Goal: Check status: Check status

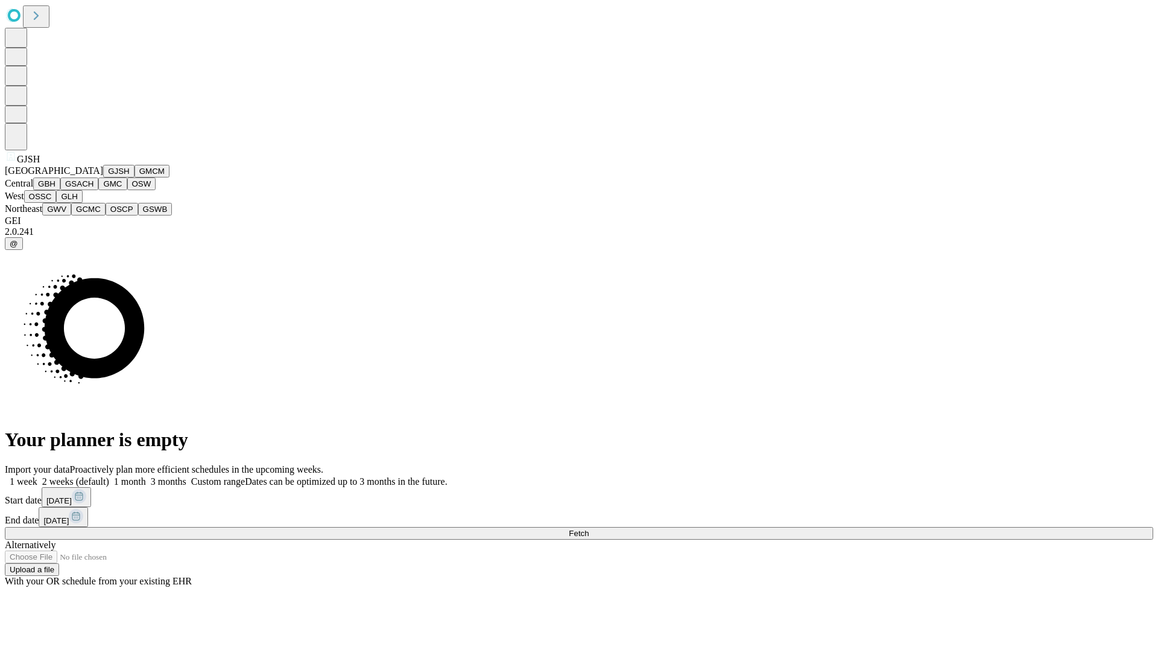
click at [103, 177] on button "GJSH" at bounding box center [118, 171] width 31 height 13
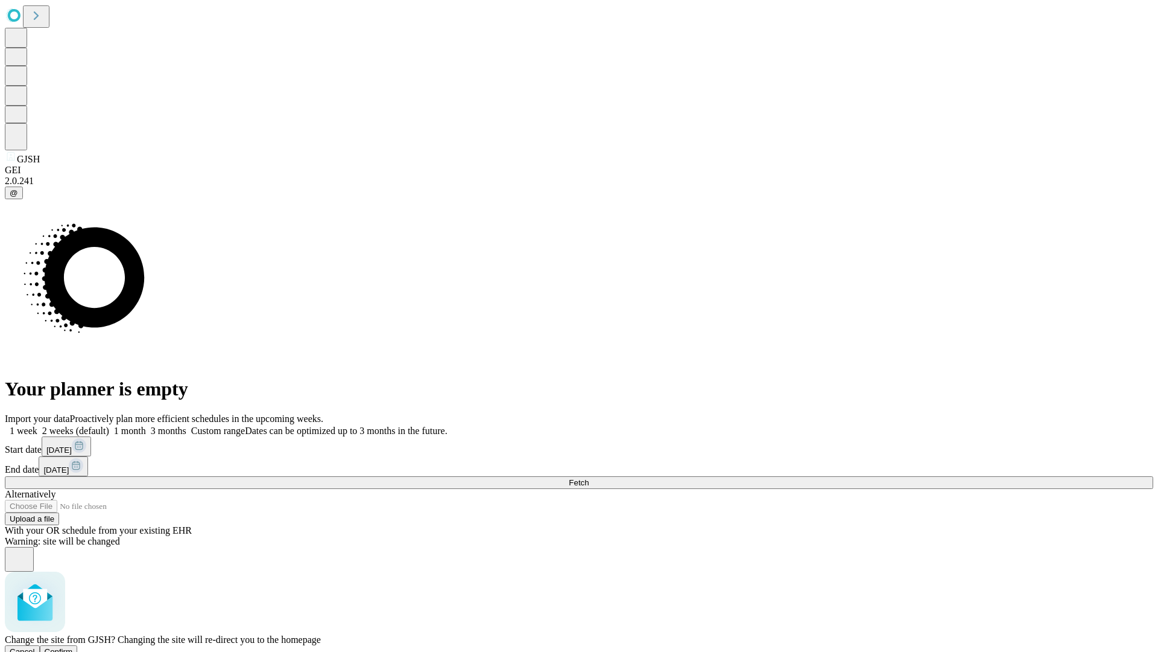
click at [73, 647] on span "Confirm" at bounding box center [59, 651] width 28 height 9
click at [109, 425] on label "2 weeks (default)" at bounding box center [73, 430] width 72 height 10
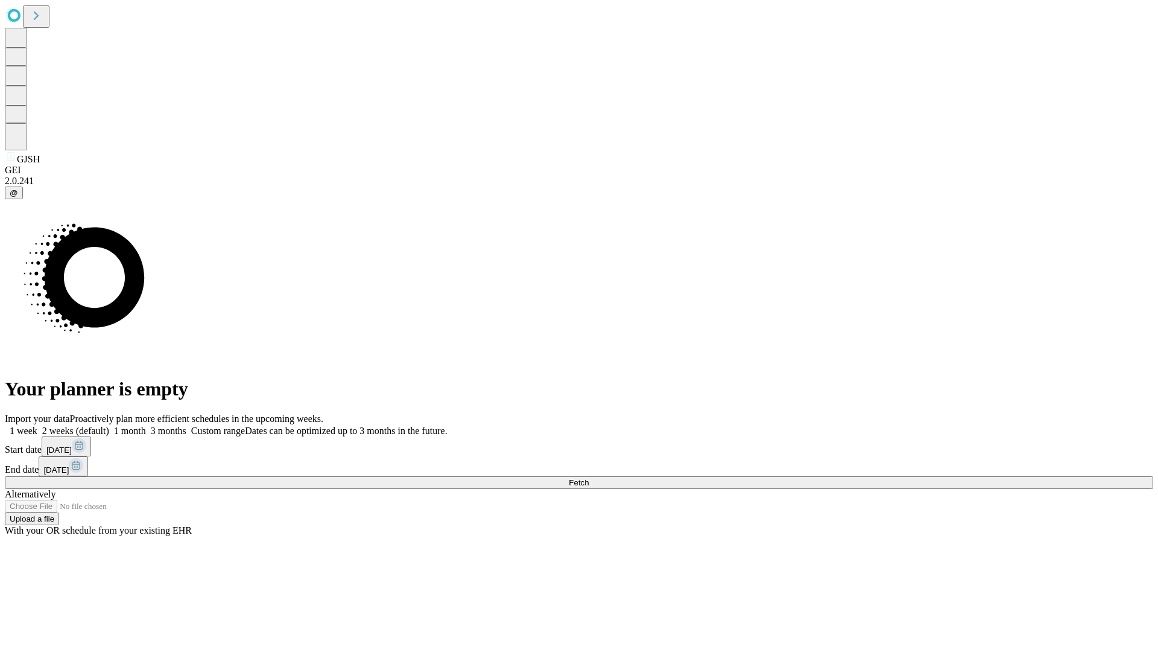
click at [589, 478] on span "Fetch" at bounding box center [579, 482] width 20 height 9
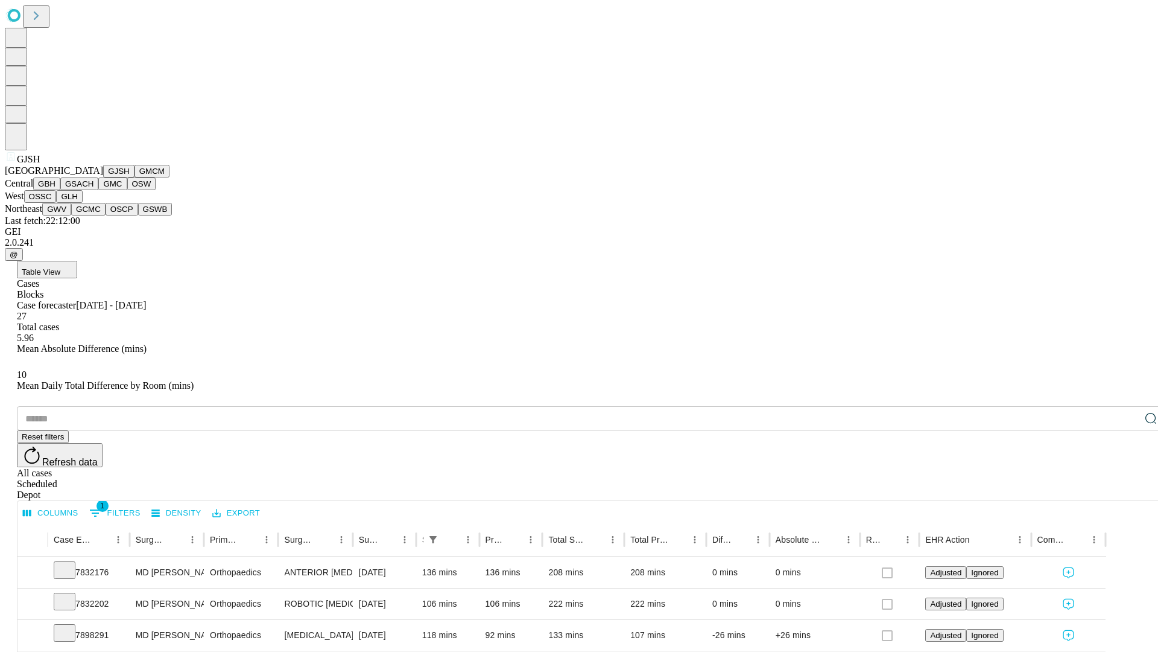
click at [135, 177] on button "GMCM" at bounding box center [152, 171] width 35 height 13
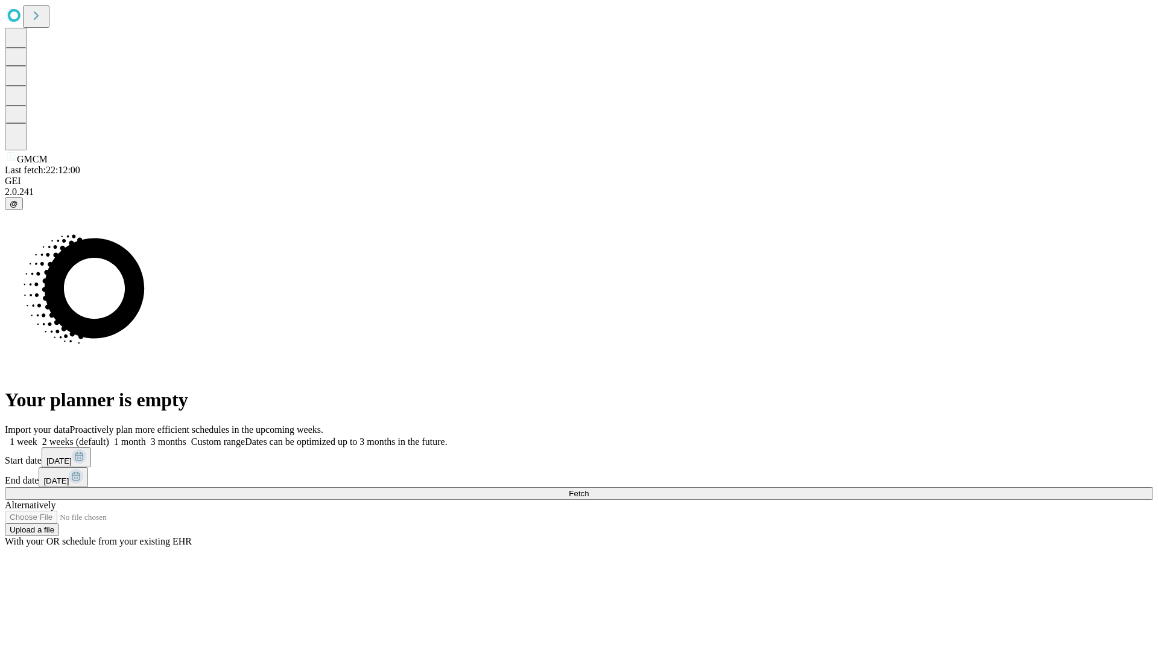
click at [109, 436] on label "2 weeks (default)" at bounding box center [73, 441] width 72 height 10
click at [589, 489] on span "Fetch" at bounding box center [579, 493] width 20 height 9
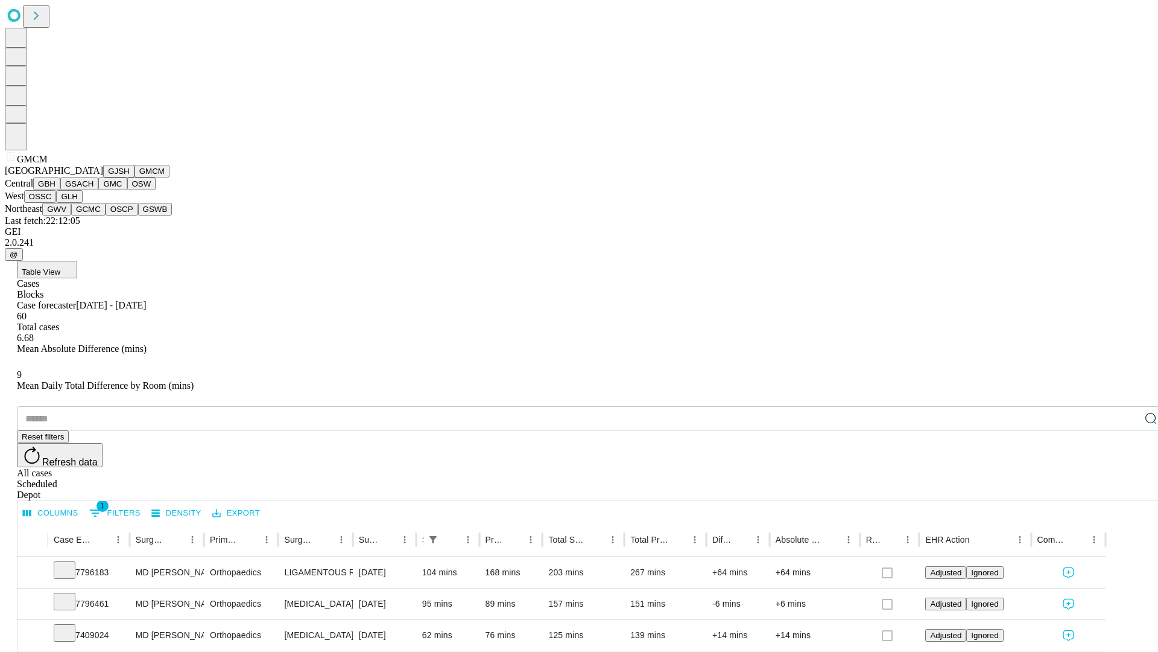
click at [60, 190] on button "GBH" at bounding box center [46, 183] width 27 height 13
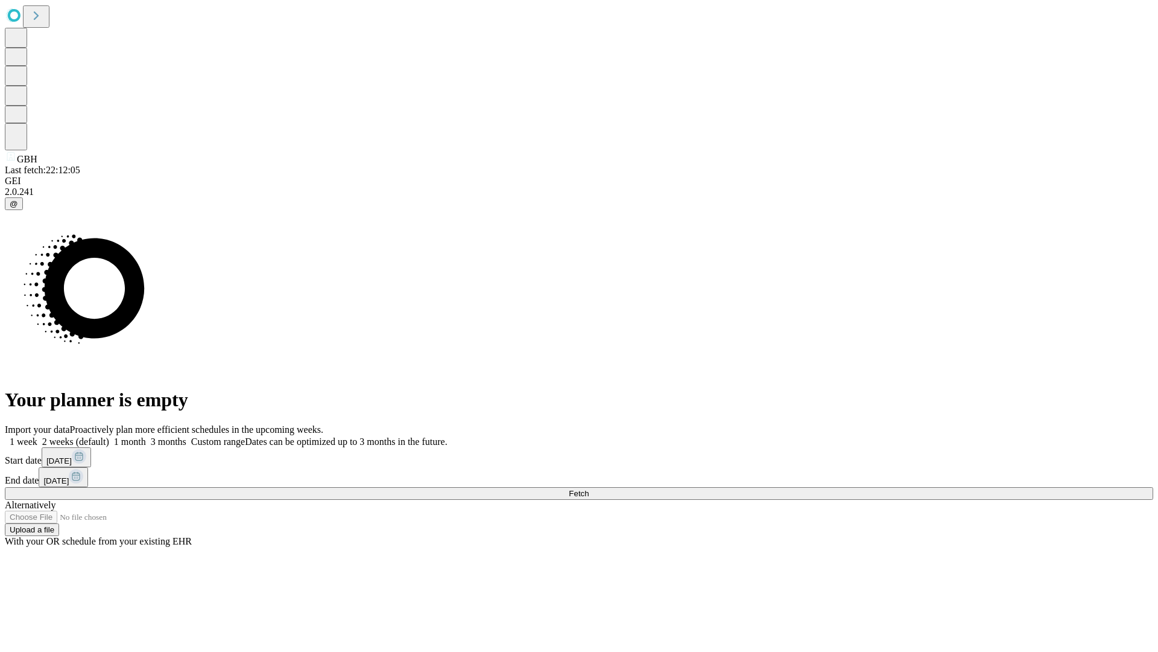
click at [109, 436] on label "2 weeks (default)" at bounding box center [73, 441] width 72 height 10
click at [589, 489] on span "Fetch" at bounding box center [579, 493] width 20 height 9
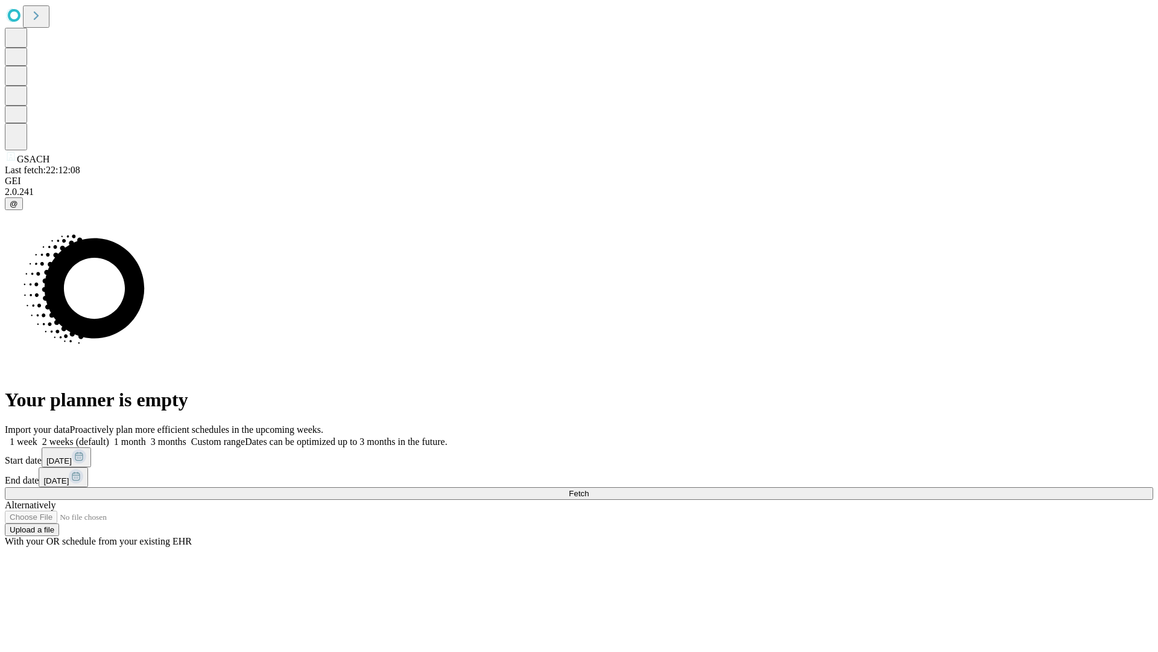
click at [589, 489] on span "Fetch" at bounding box center [579, 493] width 20 height 9
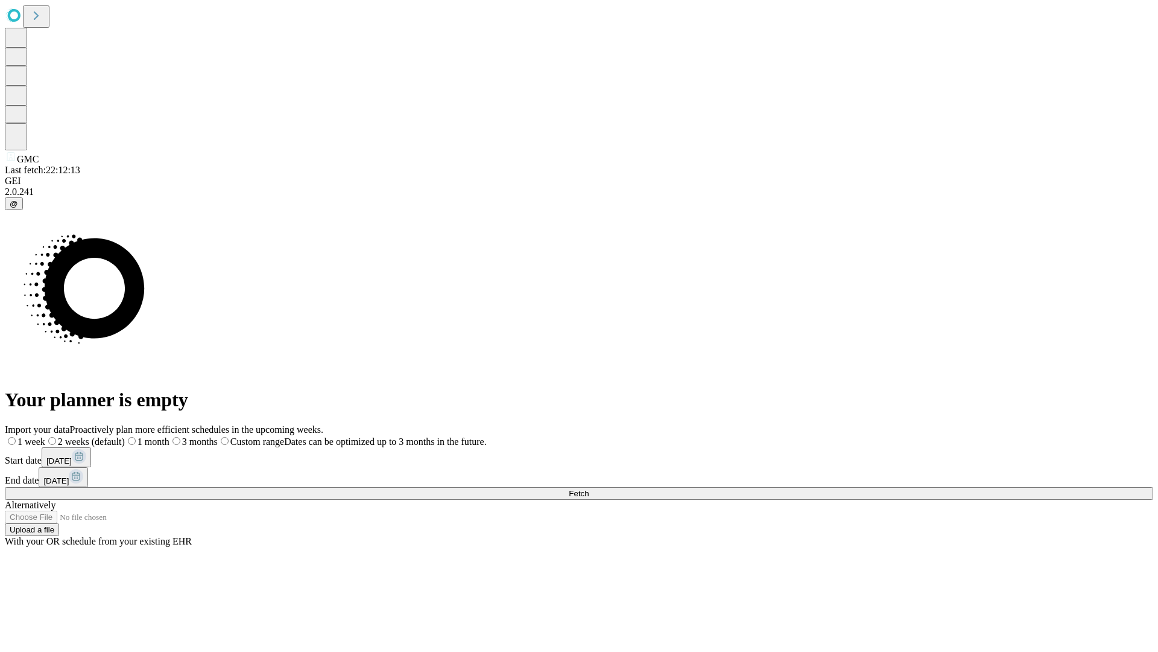
click at [125, 436] on label "2 weeks (default)" at bounding box center [85, 441] width 80 height 10
click at [589, 489] on span "Fetch" at bounding box center [579, 493] width 20 height 9
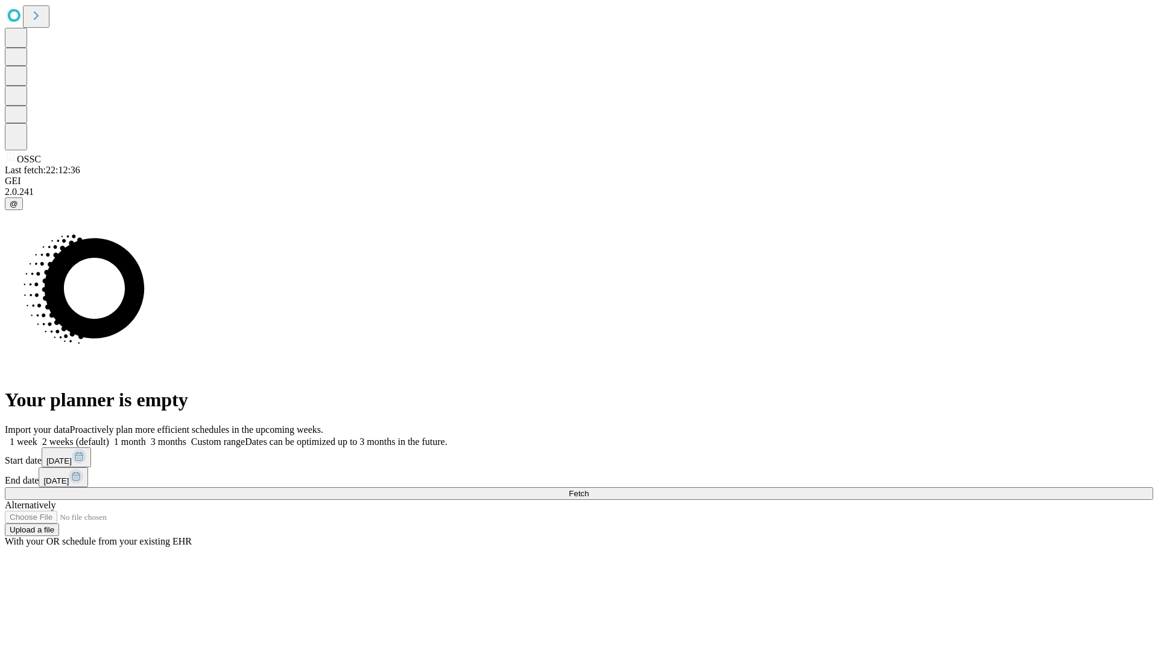
click at [109, 436] on label "2 weeks (default)" at bounding box center [73, 441] width 72 height 10
click at [589, 489] on span "Fetch" at bounding box center [579, 493] width 20 height 9
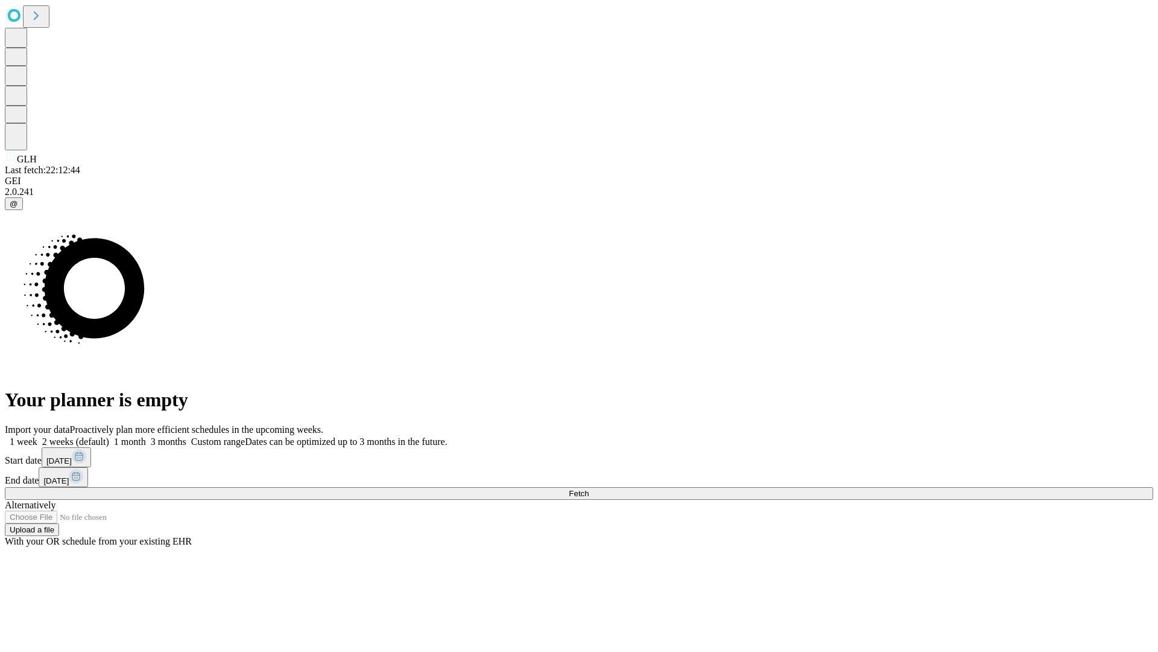
click at [109, 436] on label "2 weeks (default)" at bounding box center [73, 441] width 72 height 10
click at [589, 489] on span "Fetch" at bounding box center [579, 493] width 20 height 9
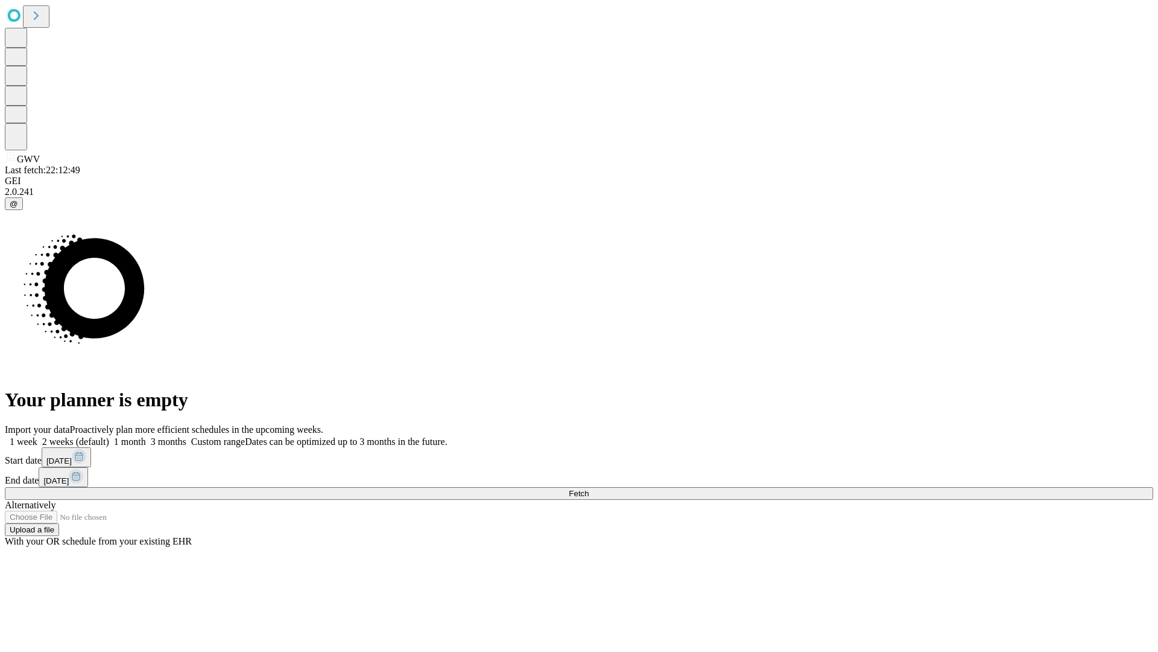
click at [109, 436] on label "2 weeks (default)" at bounding box center [73, 441] width 72 height 10
click at [589, 489] on span "Fetch" at bounding box center [579, 493] width 20 height 9
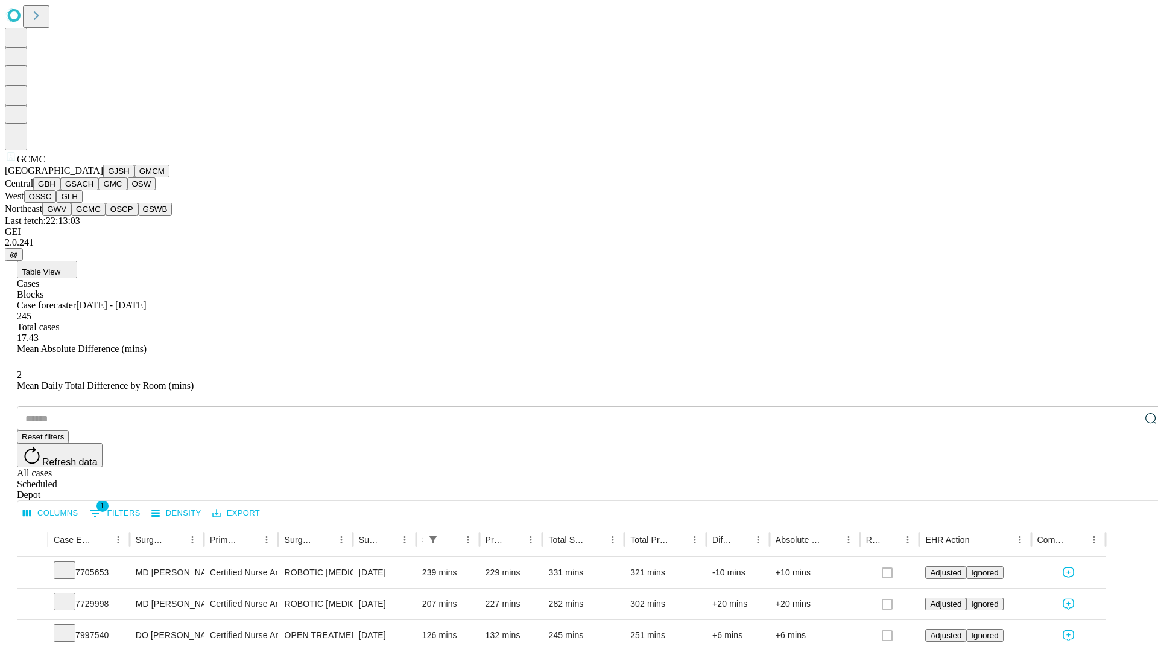
click at [106, 215] on button "OSCP" at bounding box center [122, 209] width 33 height 13
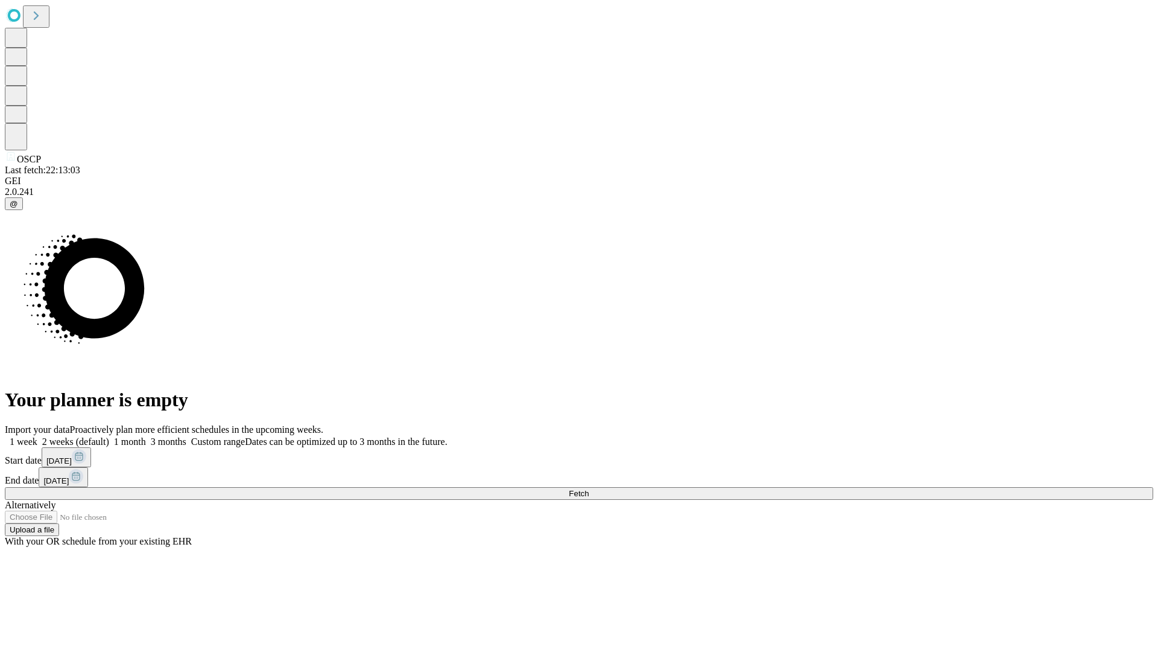
click at [109, 436] on label "2 weeks (default)" at bounding box center [73, 441] width 72 height 10
click at [589, 489] on span "Fetch" at bounding box center [579, 493] width 20 height 9
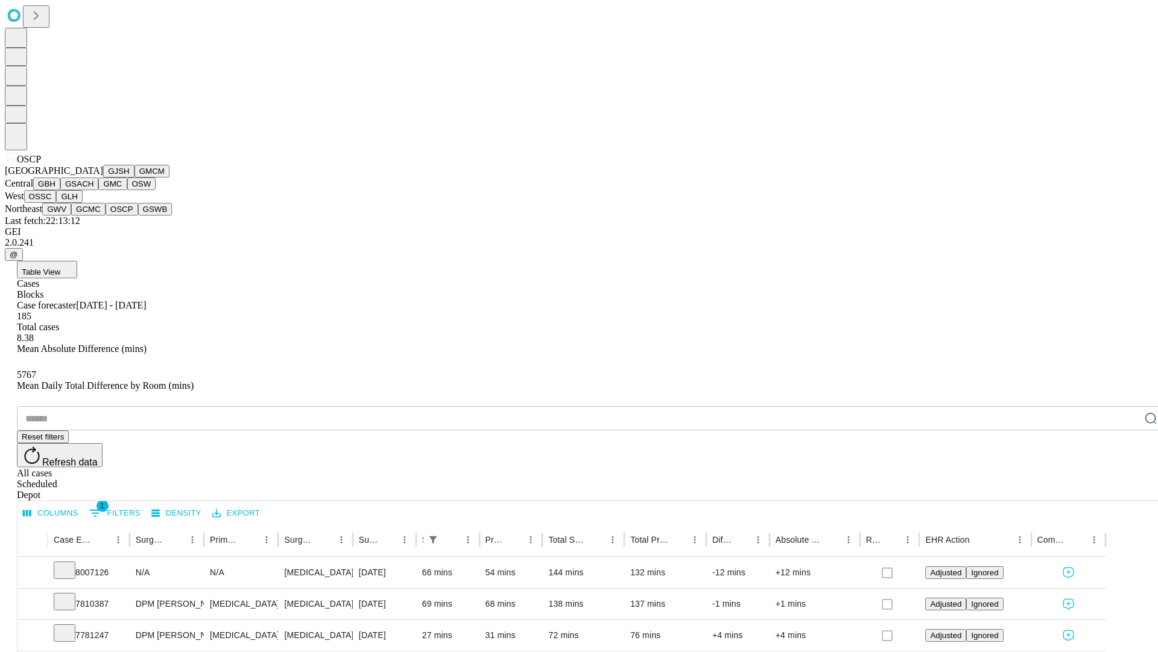
click at [138, 215] on button "GSWB" at bounding box center [155, 209] width 34 height 13
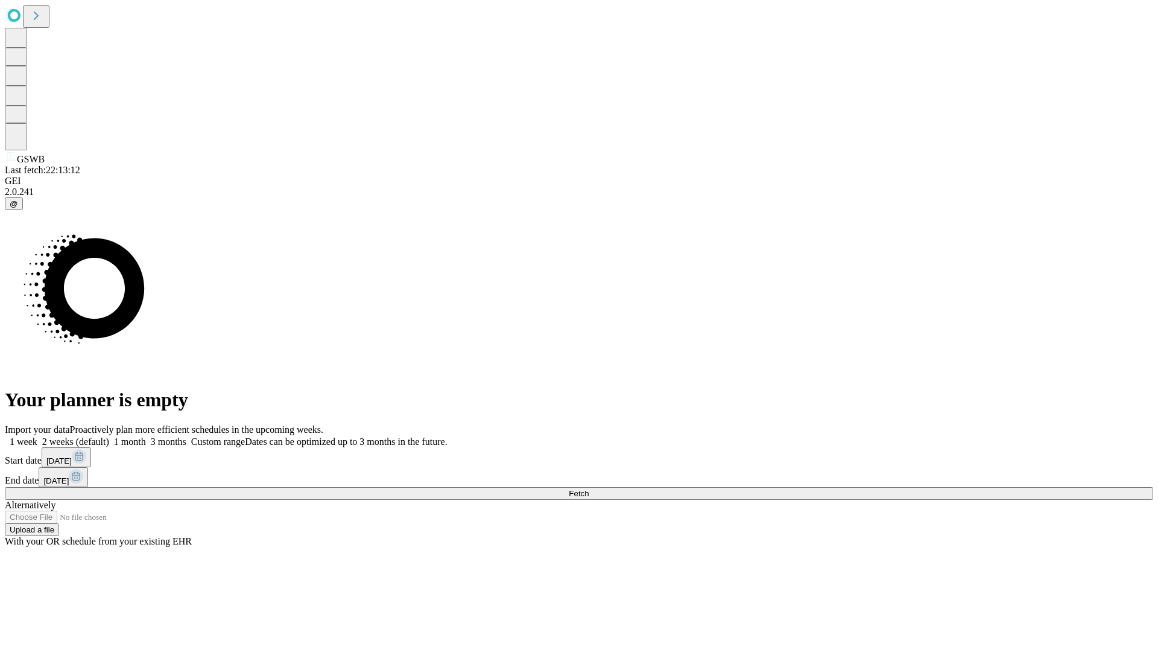
click at [589, 489] on span "Fetch" at bounding box center [579, 493] width 20 height 9
